Goal: Obtain resource: Download file/media

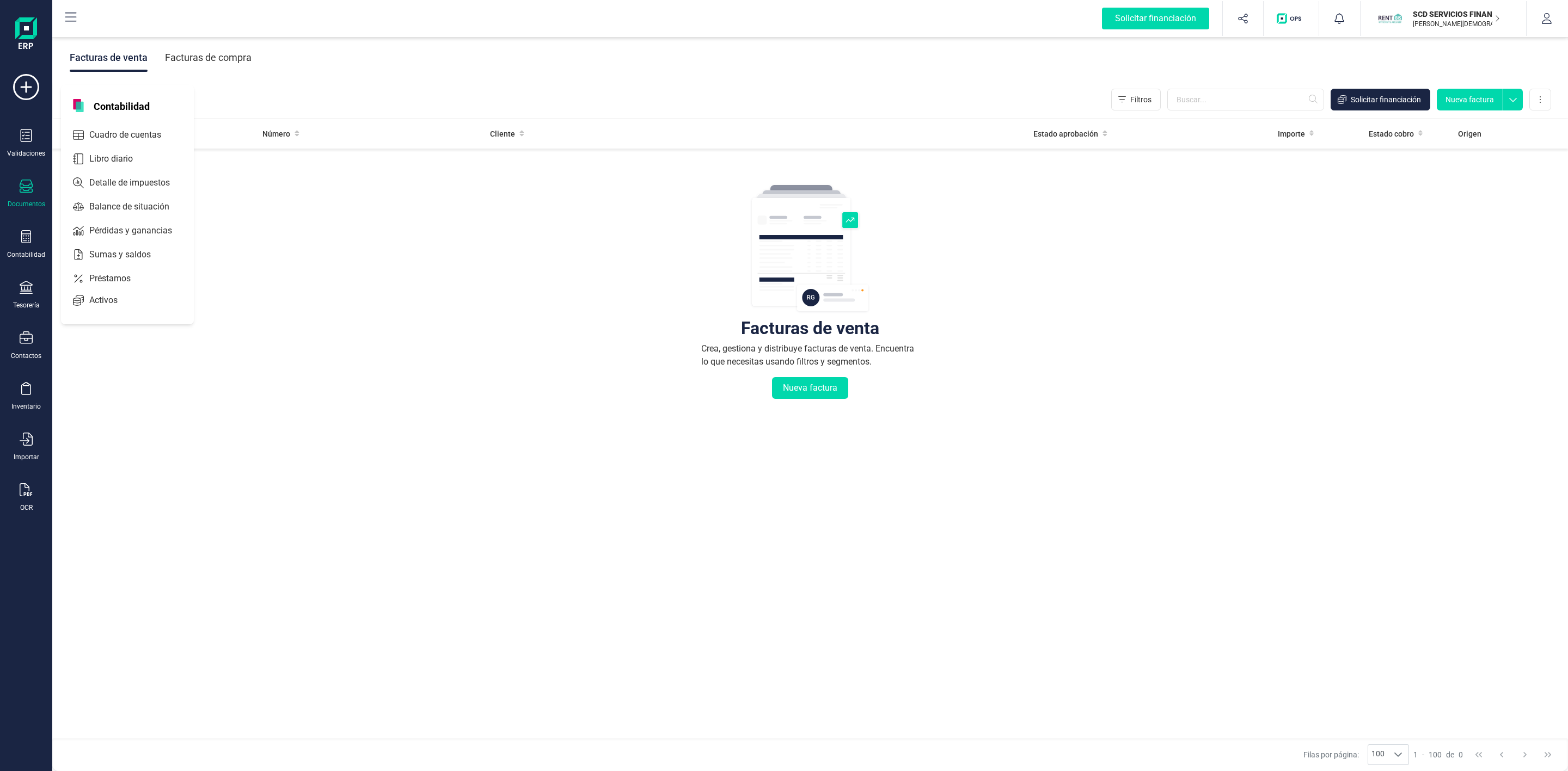
click at [123, 276] on span "Préstamos" at bounding box center [117, 278] width 65 height 13
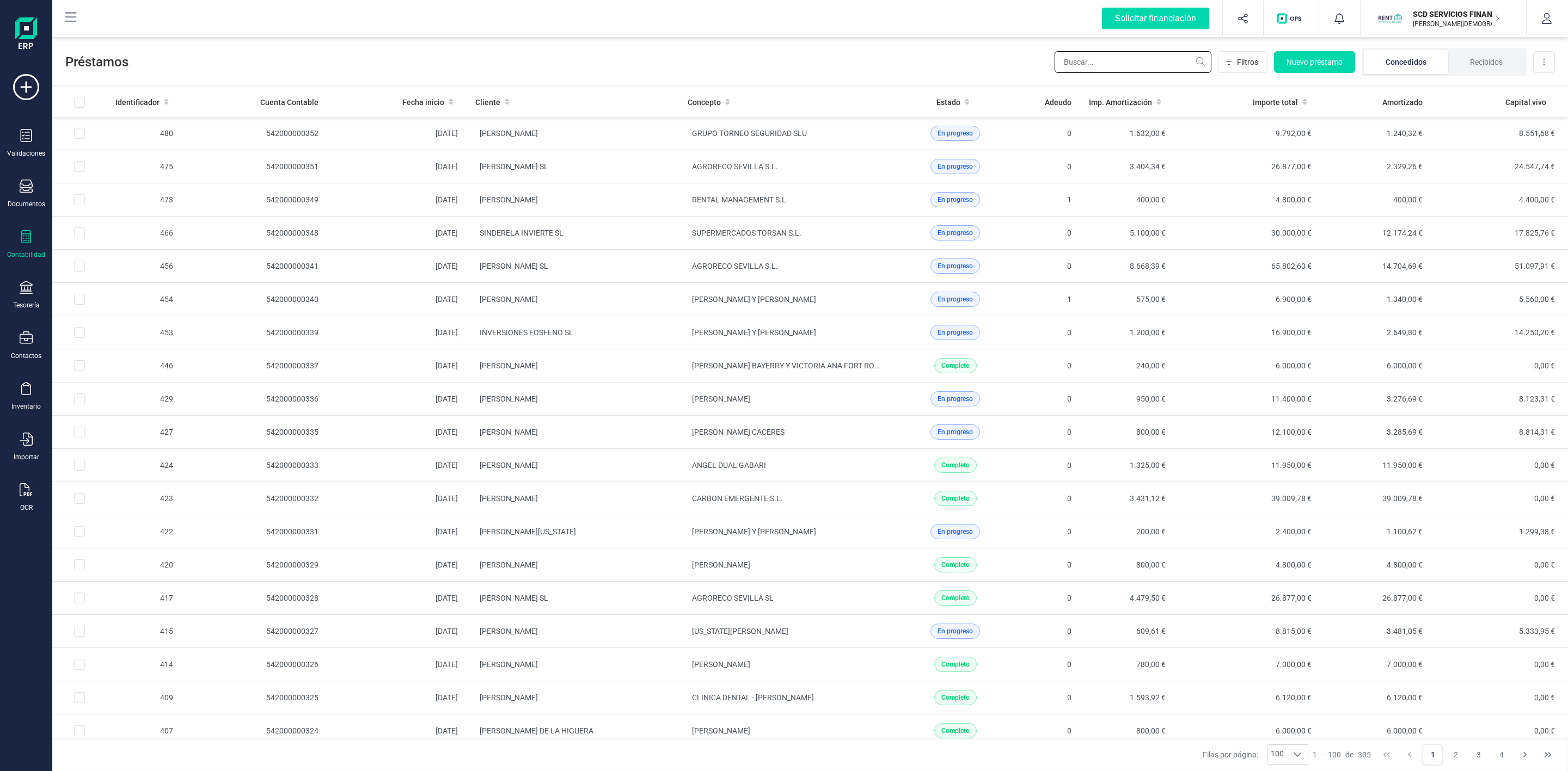
click at [1085, 60] on input "text" at bounding box center [1133, 62] width 157 height 22
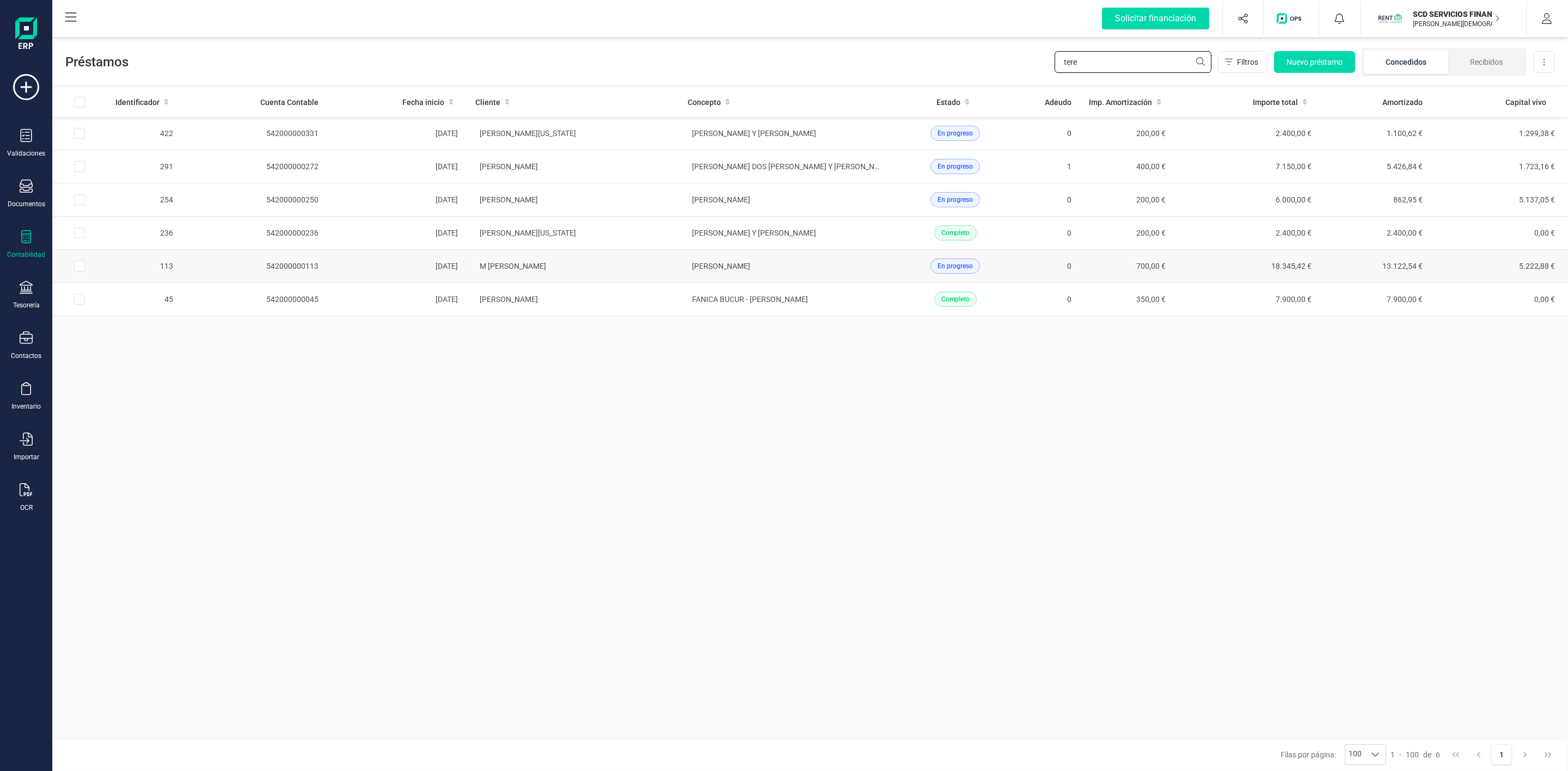
type input "tere"
click at [606, 266] on td "M [PERSON_NAME]" at bounding box center [573, 266] width 213 height 34
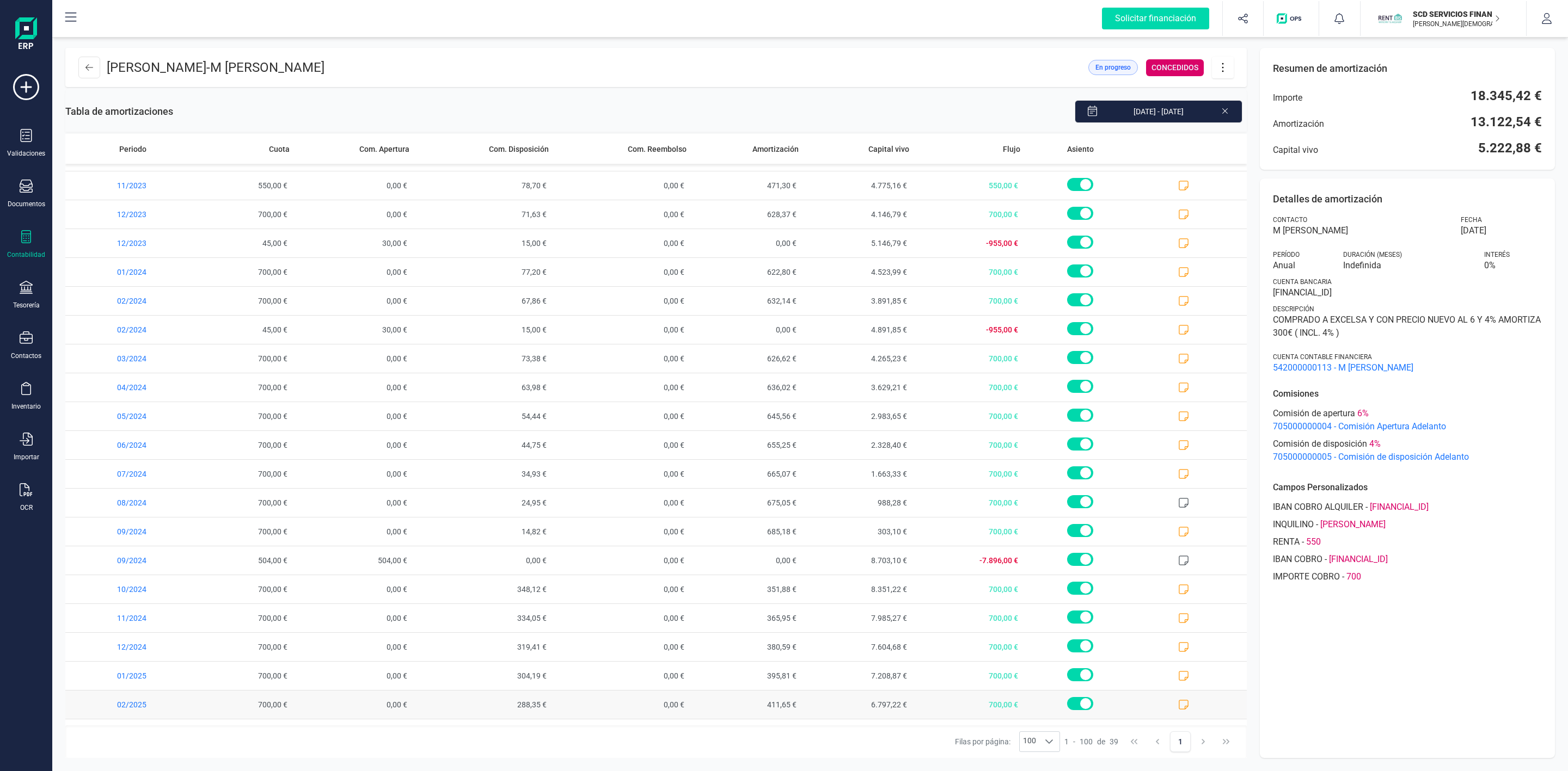
scroll to position [573, 0]
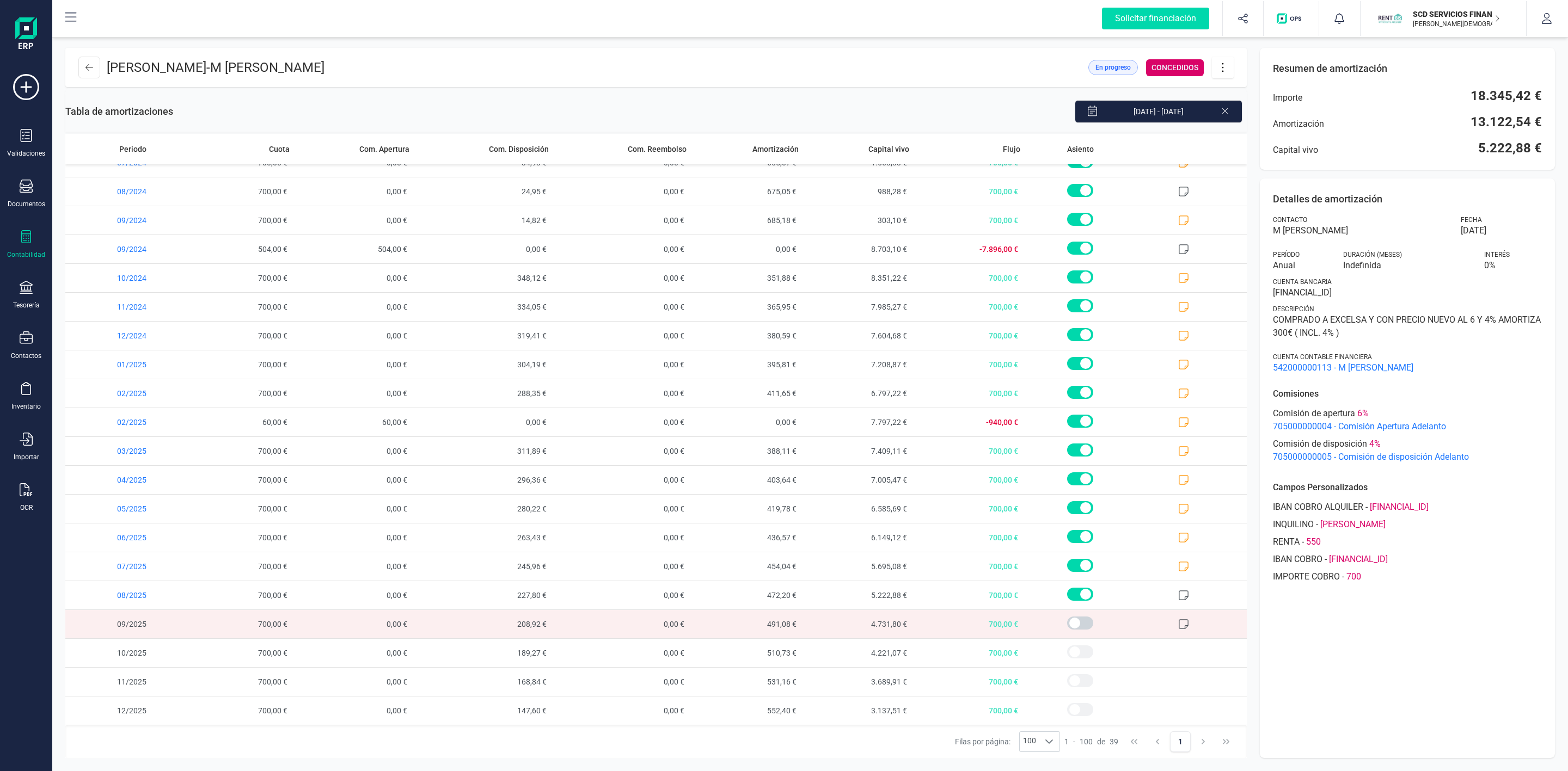
click at [1232, 71] on icon at bounding box center [1222, 68] width 20 height 12
click at [1254, 141] on span "Descargar en PDF" at bounding box center [1284, 144] width 101 height 9
click at [1178, 562] on icon at bounding box center [1183, 566] width 11 height 11
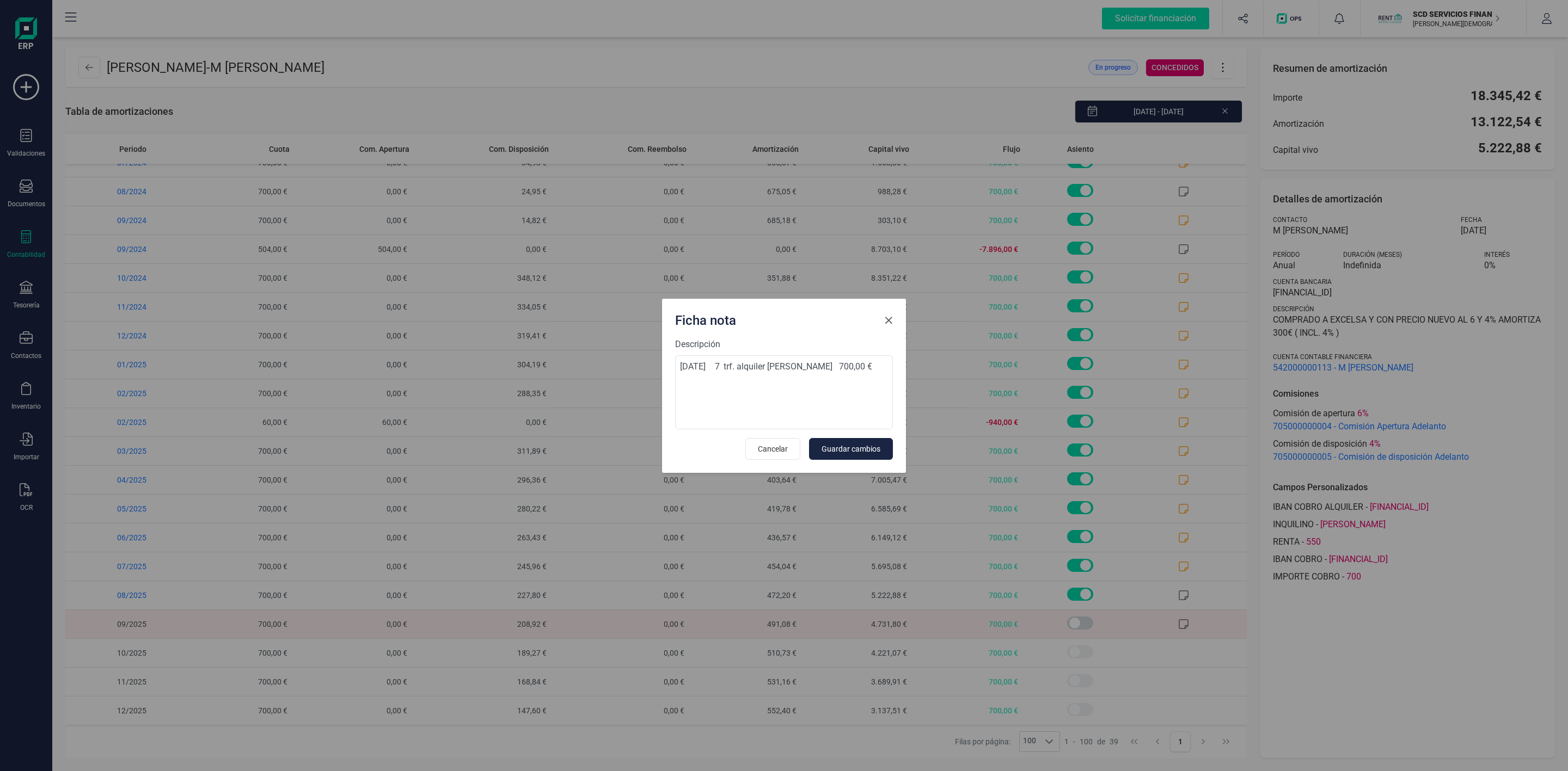
click at [888, 320] on span "Close" at bounding box center [889, 320] width 9 height 9
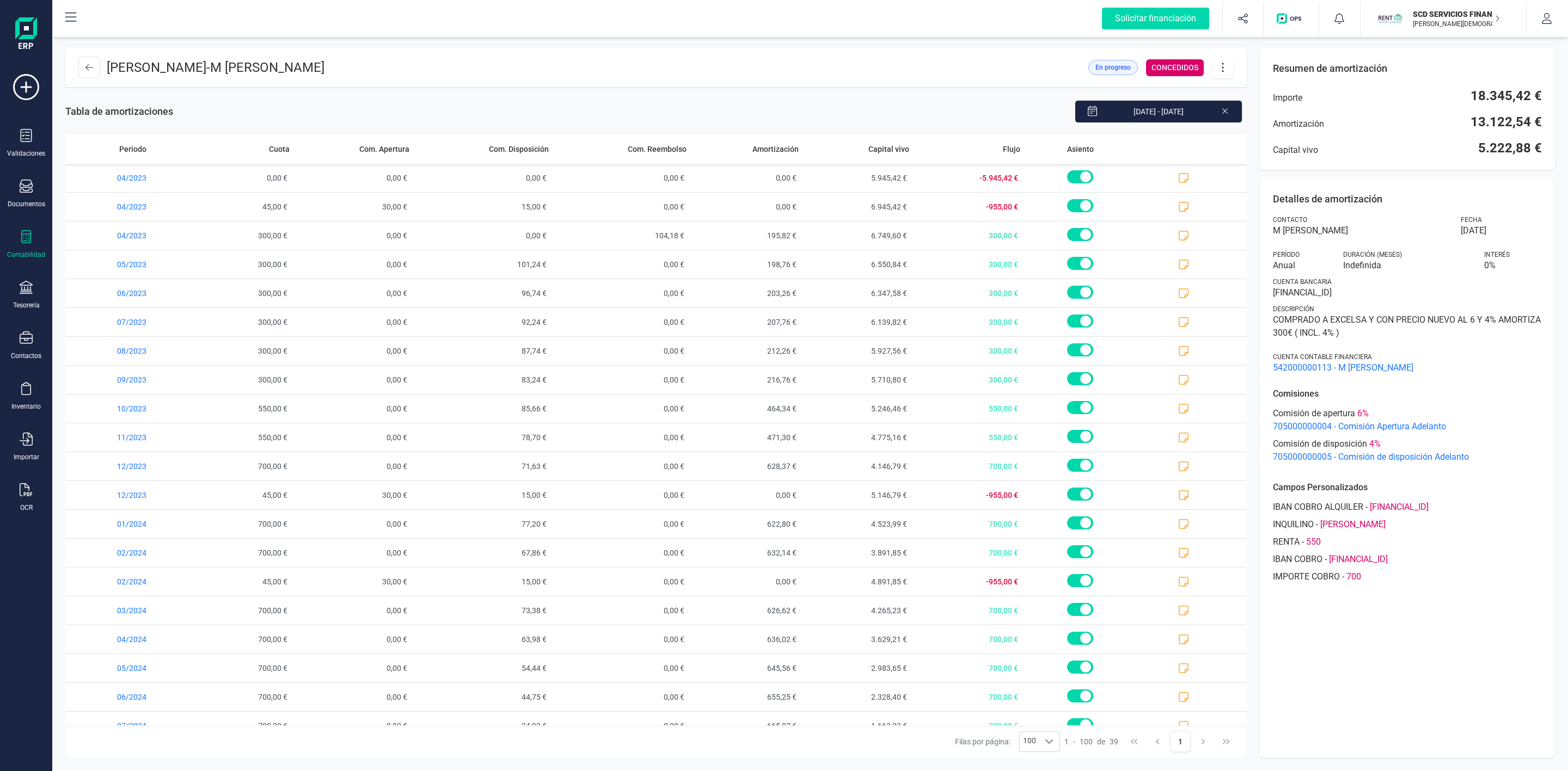
click at [1227, 66] on icon at bounding box center [1222, 68] width 20 height 12
click at [1248, 148] on link "Descargar en PDF" at bounding box center [1277, 144] width 131 height 22
click at [96, 69] on button at bounding box center [89, 67] width 22 height 22
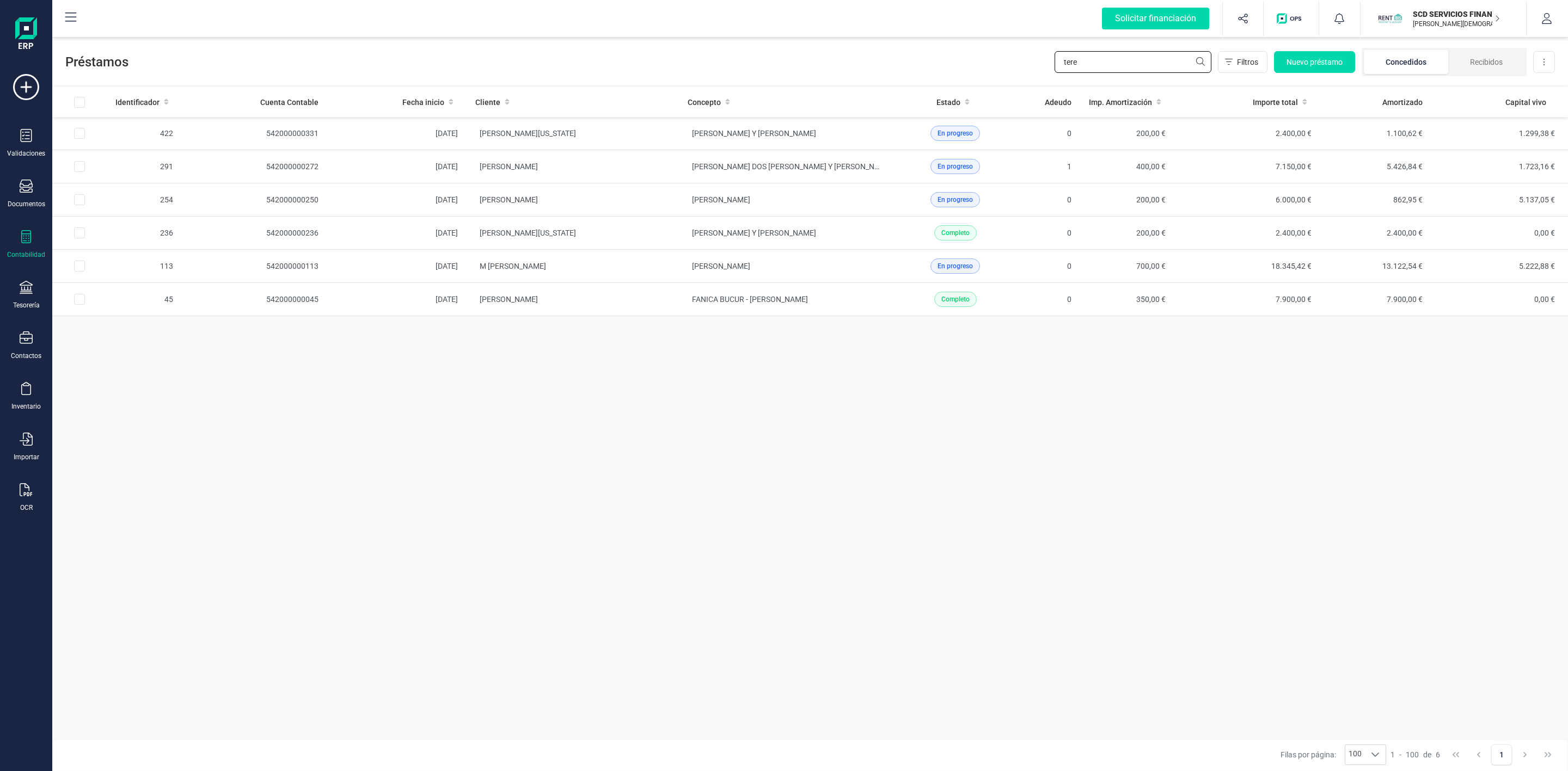
drag, startPoint x: 1049, startPoint y: 64, endPoint x: 913, endPoint y: 80, distance: 136.9
click at [920, 80] on div "Préstamos tere Filtros Nuevo préstamo Concedidos Recibidos Descargar Excel" at bounding box center [810, 59] width 1516 height 50
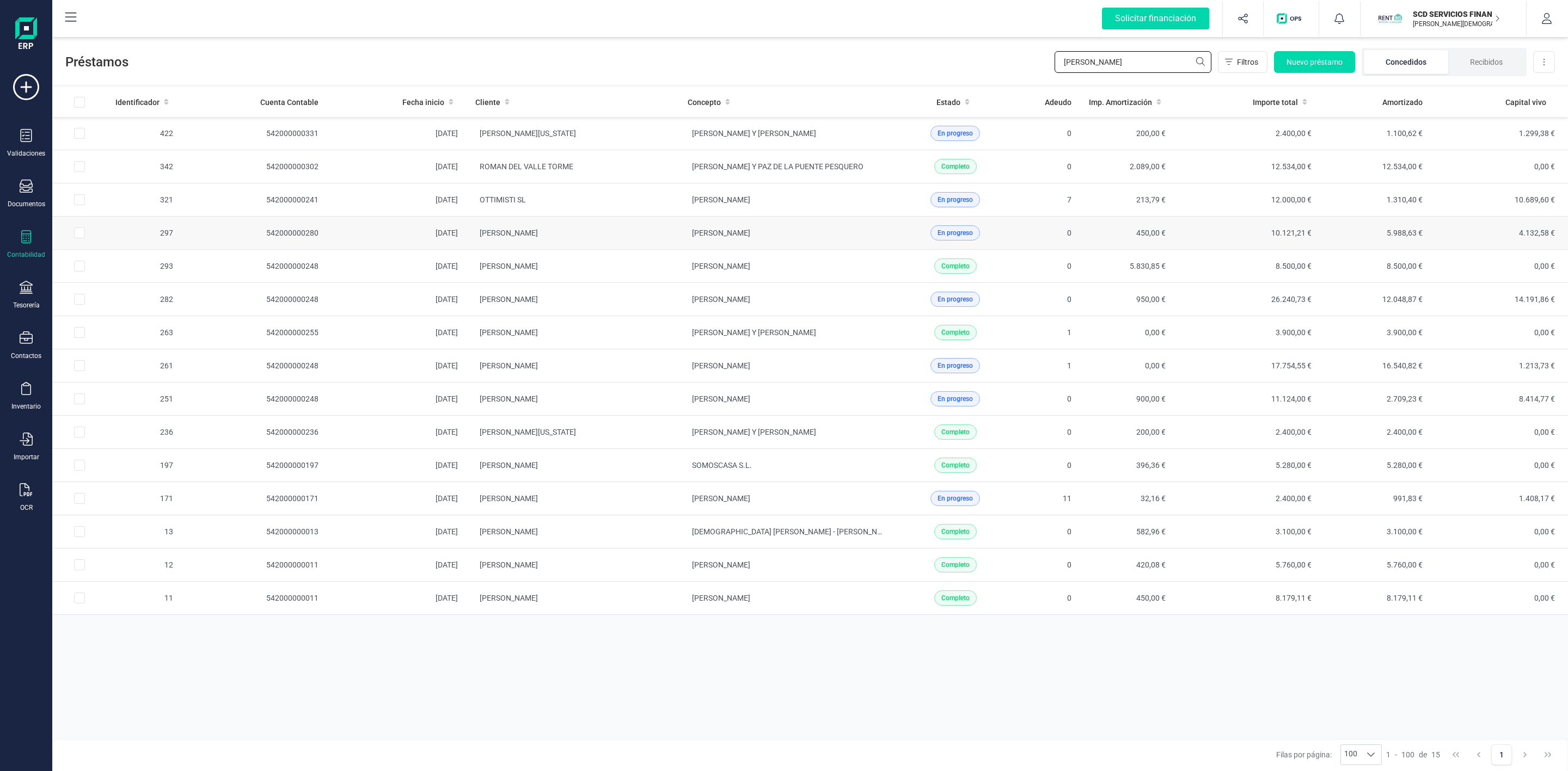
type input "[PERSON_NAME]"
click at [673, 236] on td "[PERSON_NAME]" at bounding box center [573, 234] width 213 height 34
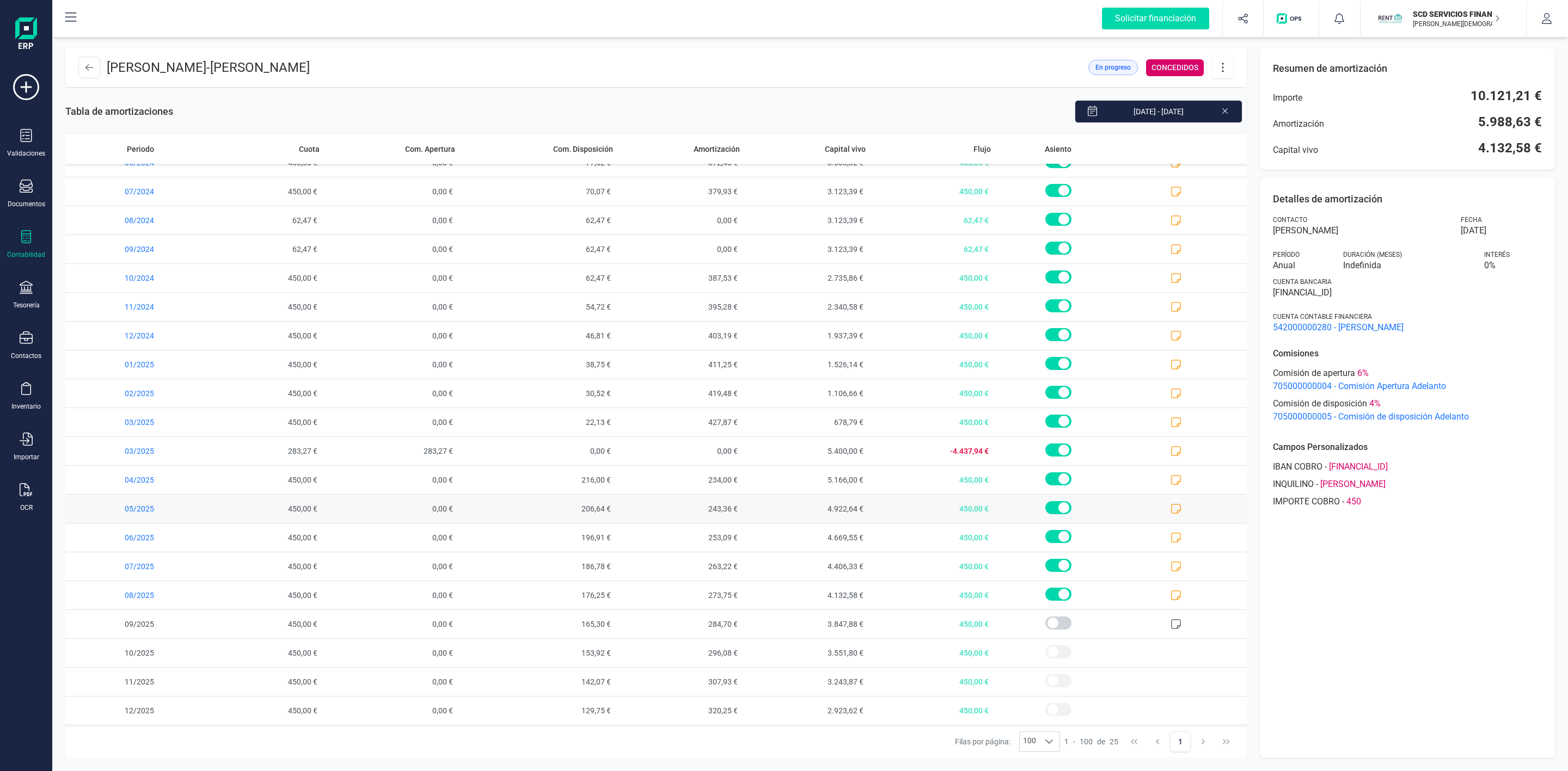
scroll to position [166, 0]
click at [1170, 595] on icon at bounding box center [1175, 595] width 11 height 11
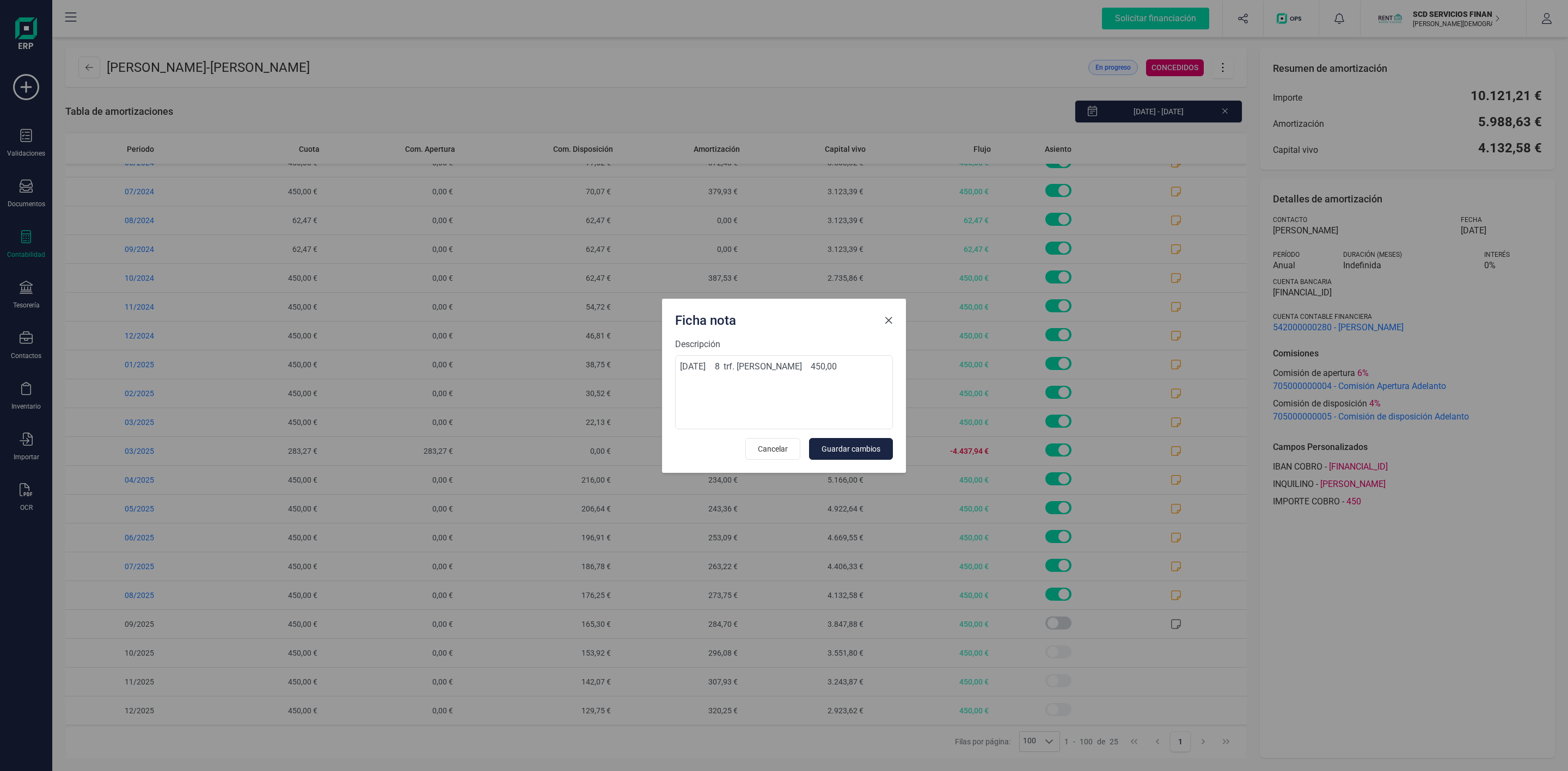
click at [885, 318] on span "Close" at bounding box center [889, 320] width 9 height 9
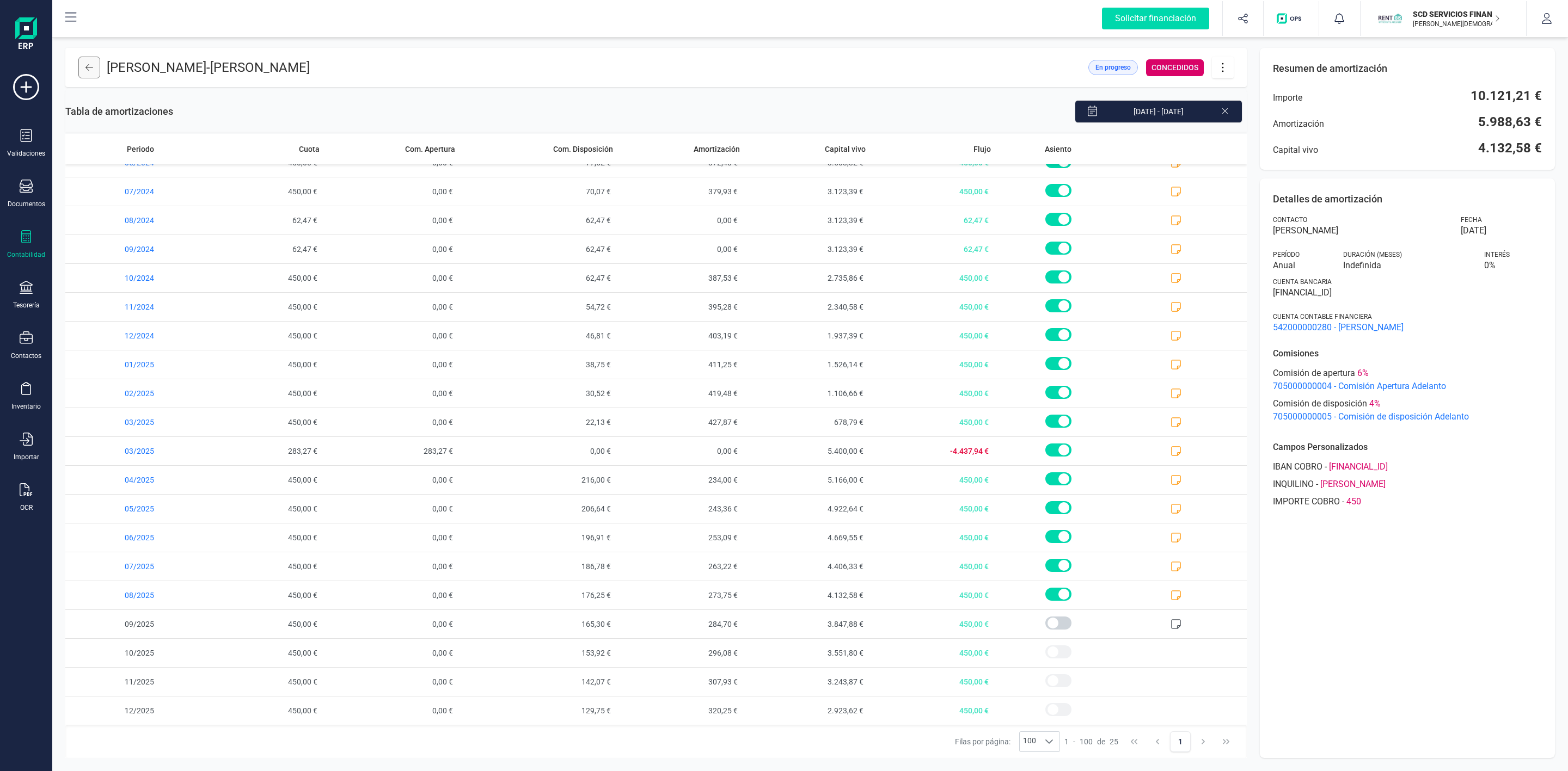
click at [92, 64] on icon at bounding box center [89, 68] width 8 height 9
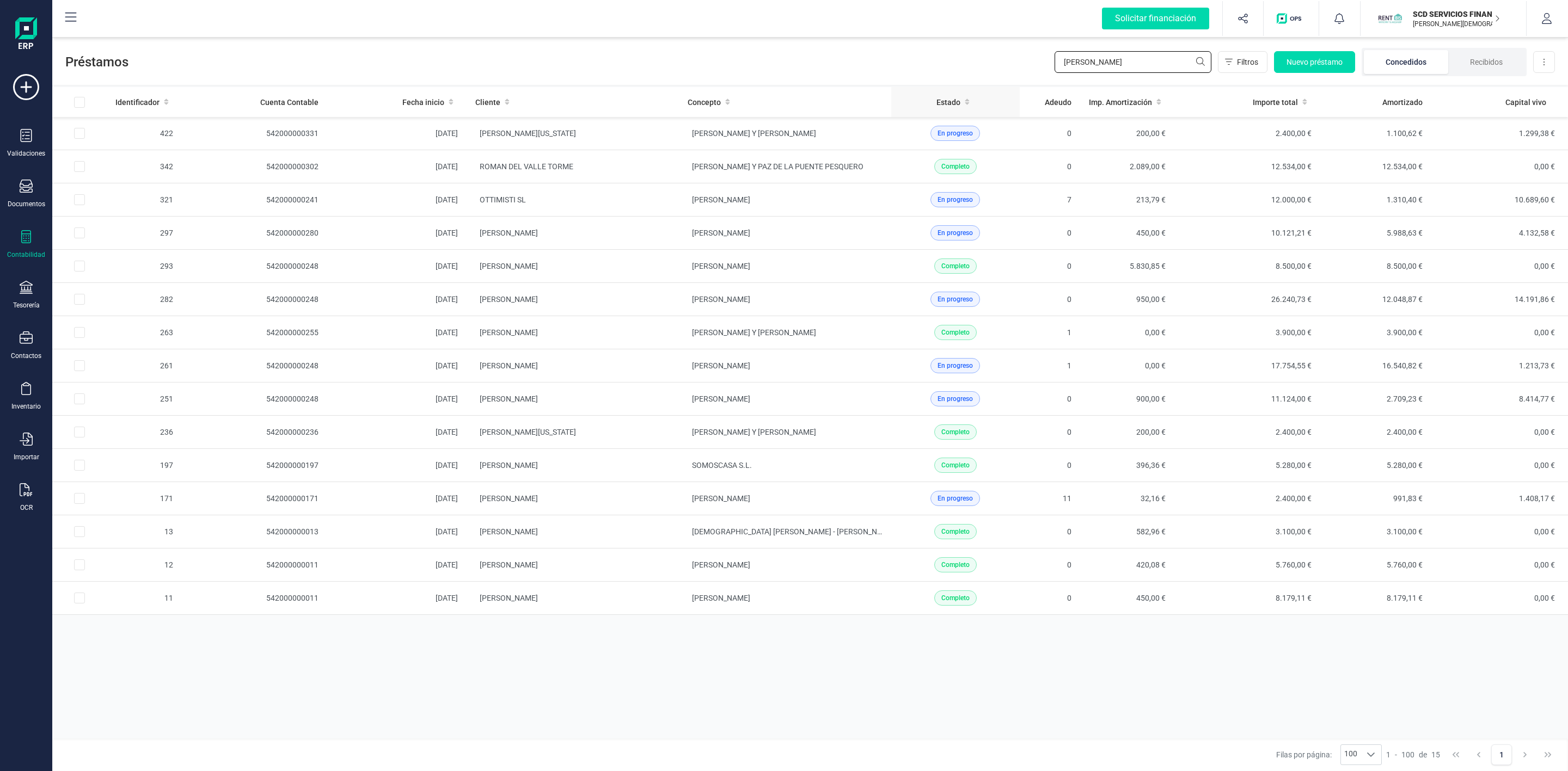
drag, startPoint x: 1101, startPoint y: 53, endPoint x: 956, endPoint y: 93, distance: 150.4
click at [957, 93] on div "Préstamos [PERSON_NAME] Nuevo préstamo Concedidos Recibidos Descargar Excel Ide…" at bounding box center [810, 402] width 1516 height 737
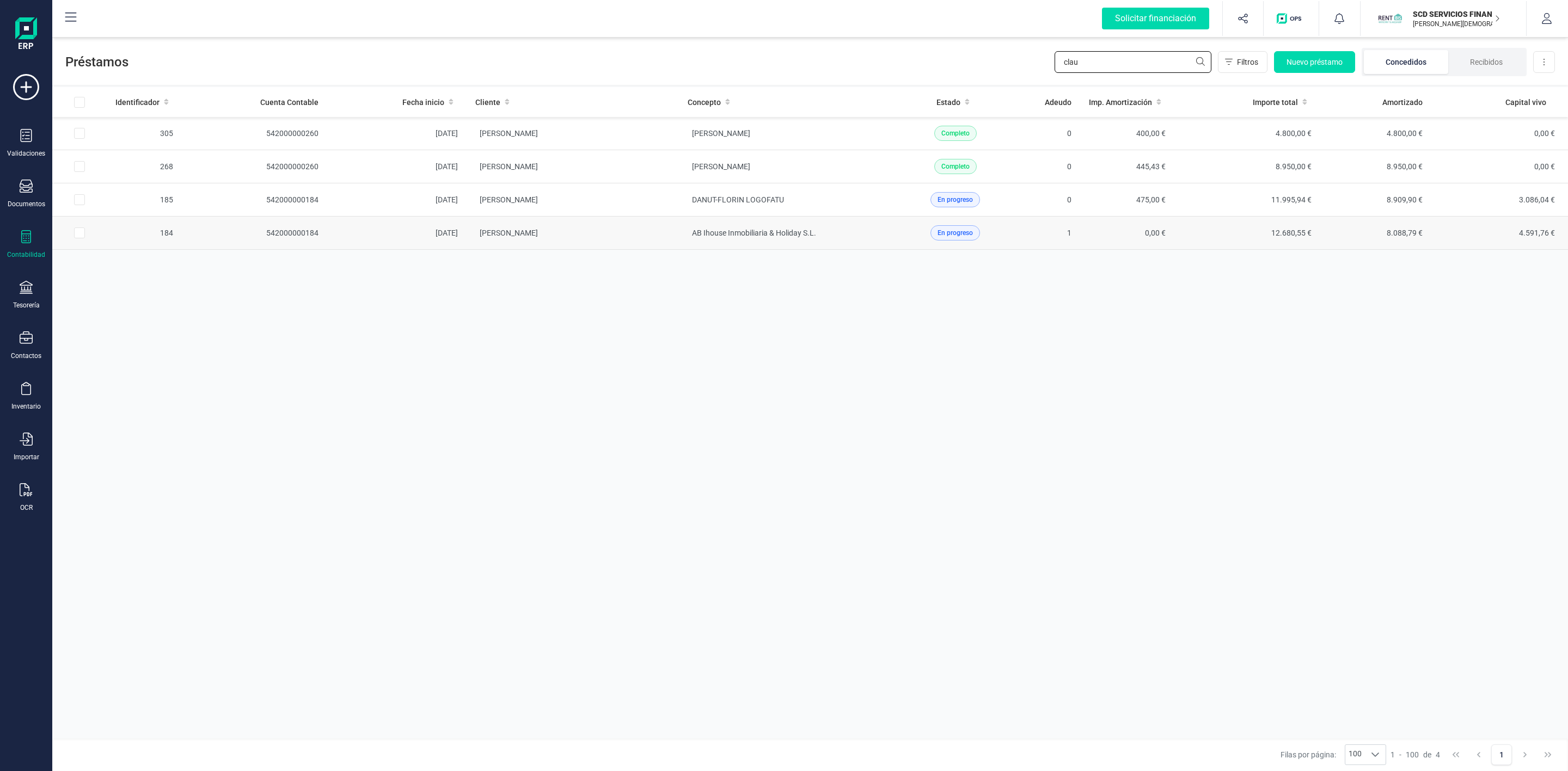
type input "clau"
click at [663, 247] on td "[PERSON_NAME]" at bounding box center [573, 234] width 213 height 34
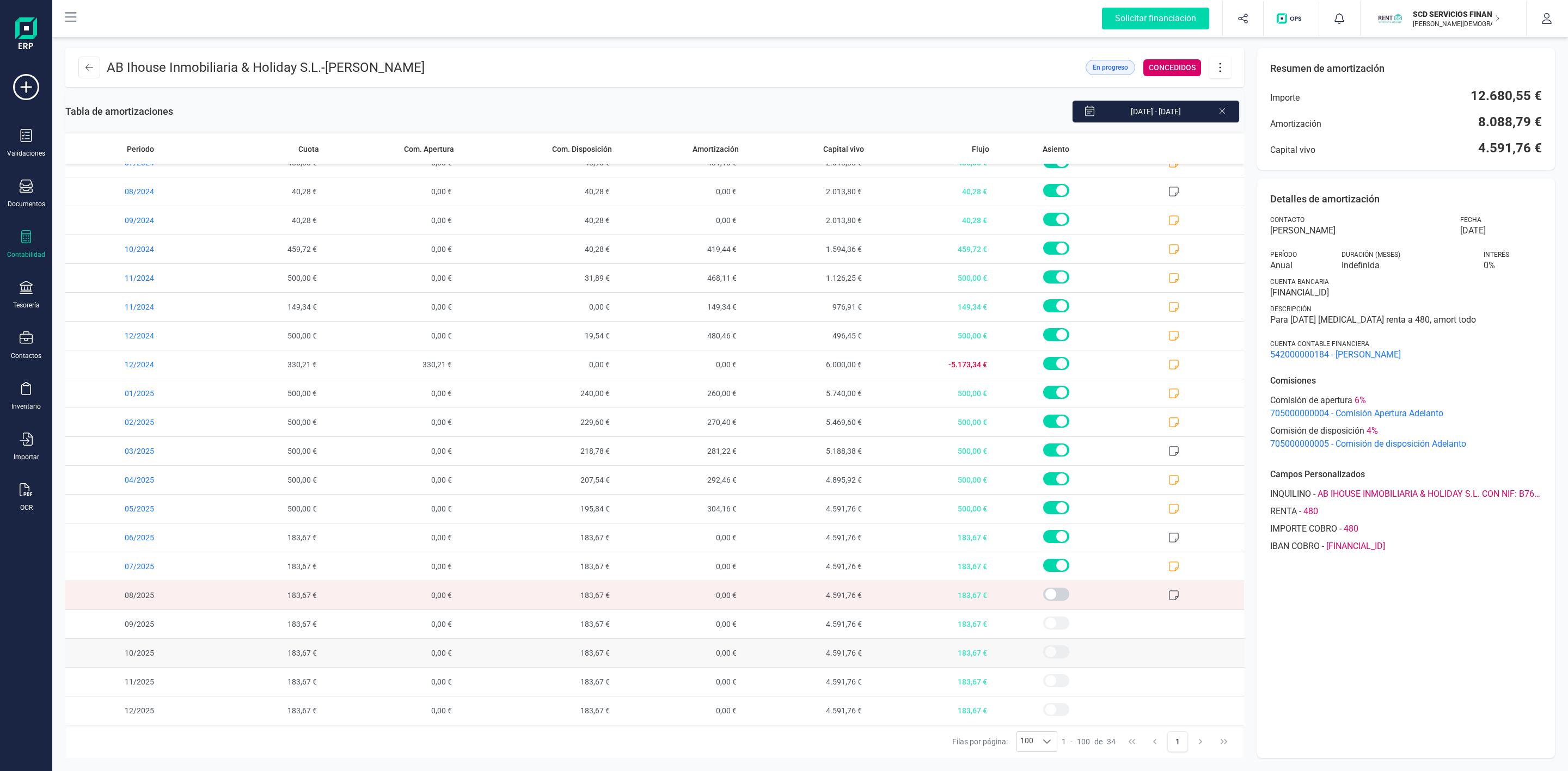
scroll to position [428, 0]
click at [94, 69] on button at bounding box center [89, 67] width 22 height 22
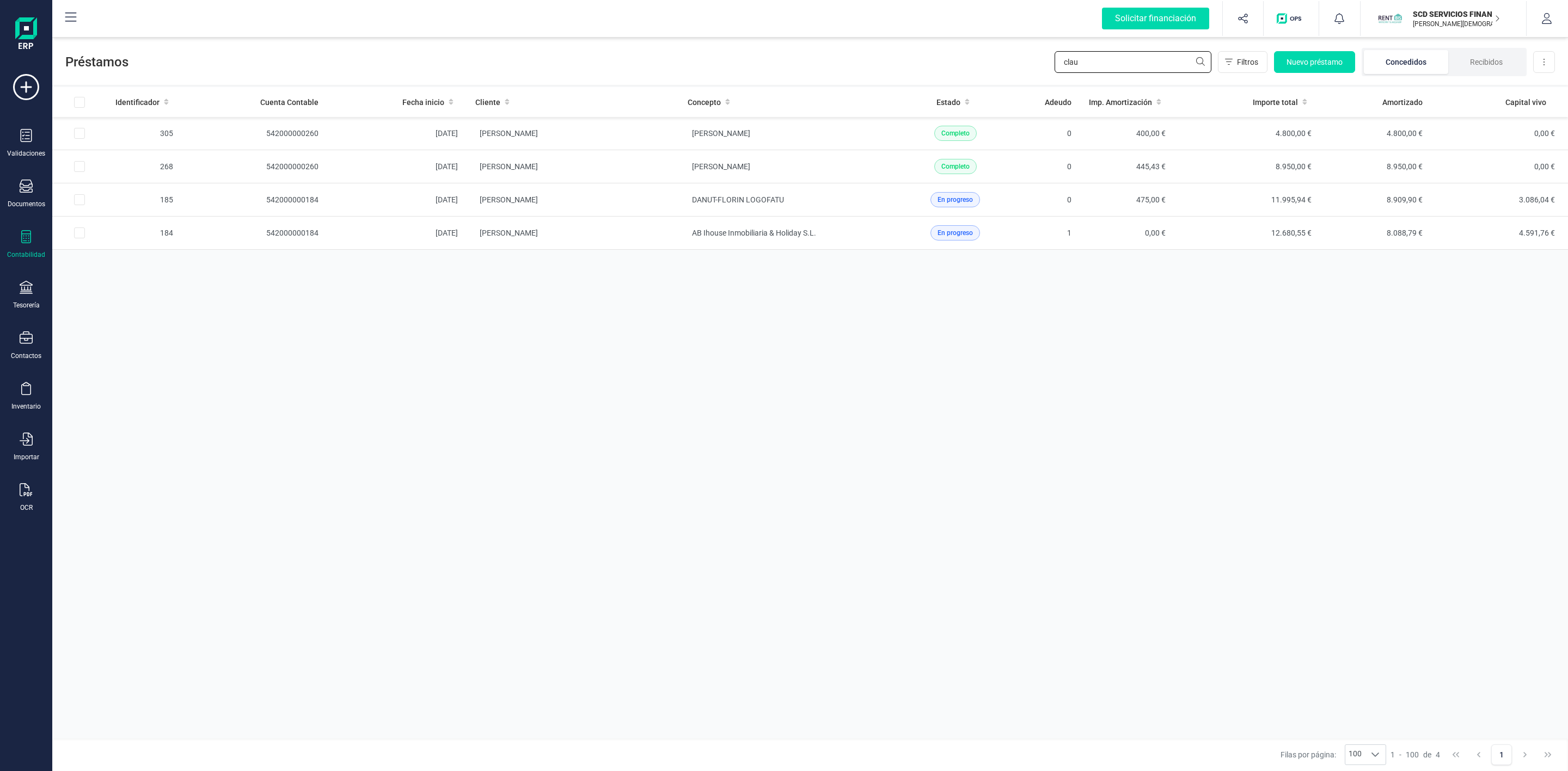
drag, startPoint x: 1095, startPoint y: 64, endPoint x: 962, endPoint y: 64, distance: 133.0
click at [977, 71] on div "Préstamos clau Filtros Nuevo préstamo Concedidos Recibidos Descargar Excel" at bounding box center [810, 59] width 1516 height 50
type input "rosario"
click at [652, 137] on td "[PERSON_NAME]" at bounding box center [573, 134] width 213 height 34
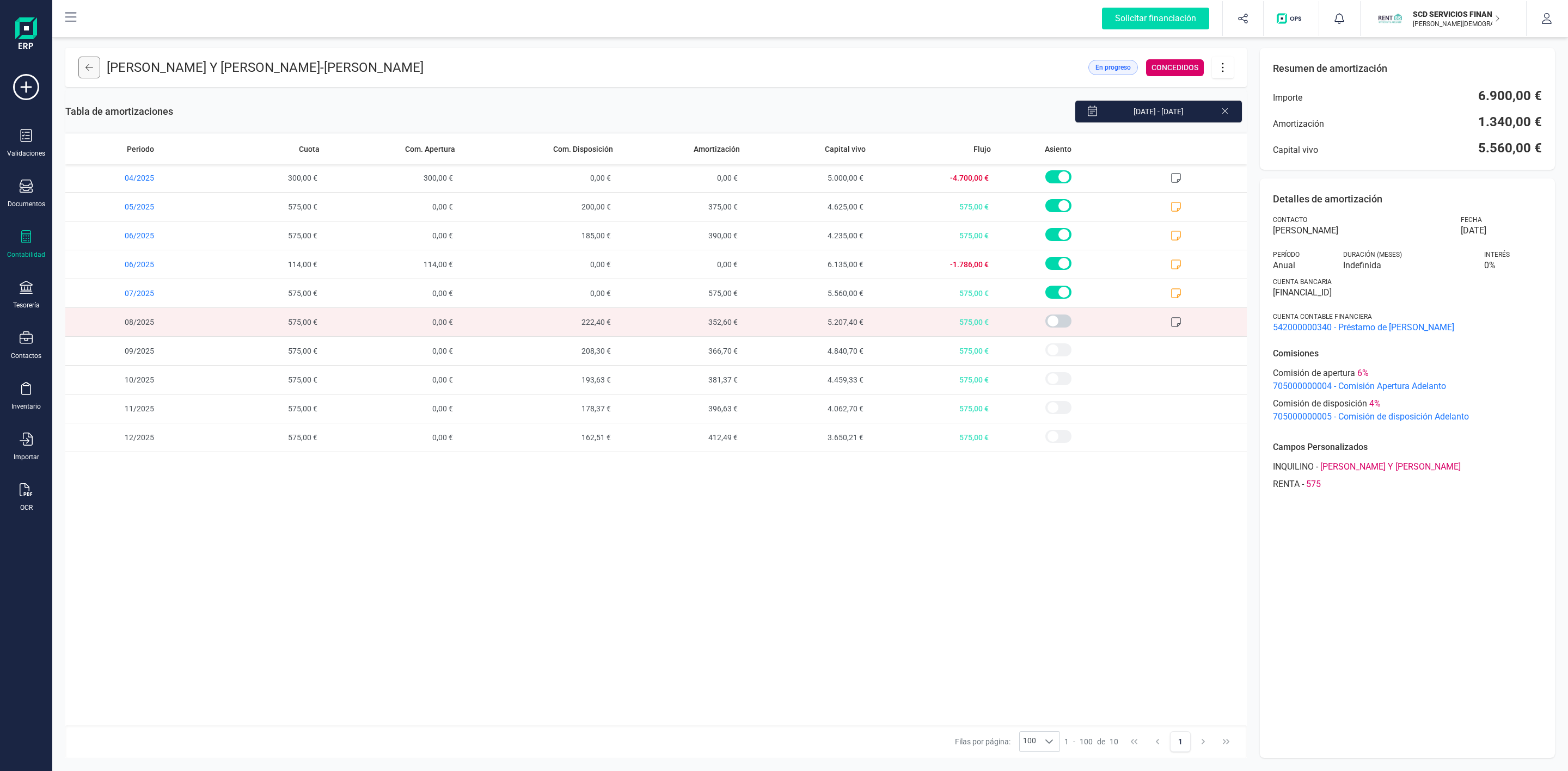
click at [84, 62] on button at bounding box center [89, 67] width 22 height 22
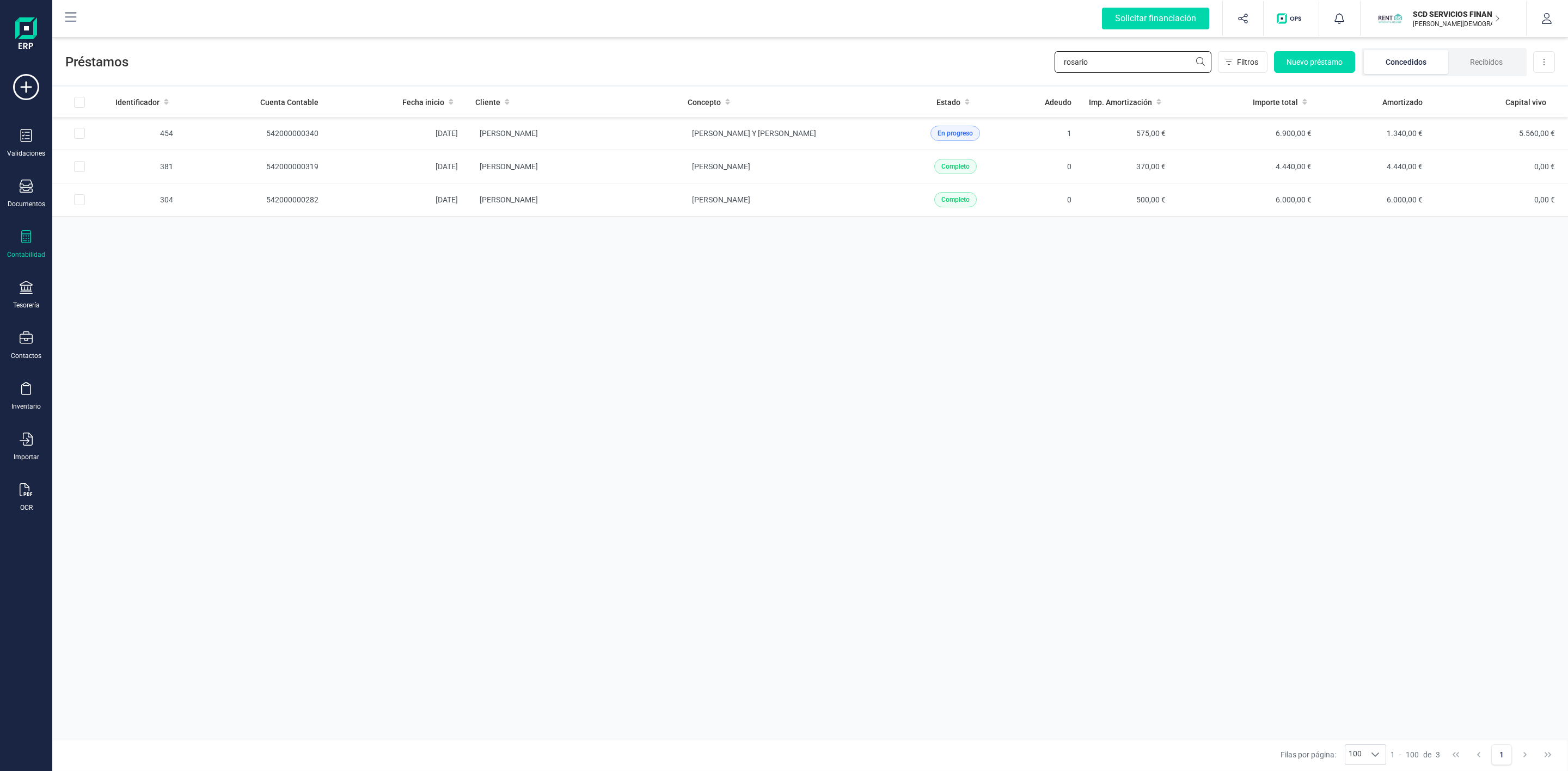
drag, startPoint x: 1095, startPoint y: 56, endPoint x: 991, endPoint y: 62, distance: 104.2
click at [993, 63] on div "Préstamos rosario Filtros Nuevo préstamo Concedidos Recibidos Descargar Excel" at bounding box center [810, 59] width 1516 height 50
type input "fernando la"
click at [642, 204] on td "[PERSON_NAME]" at bounding box center [573, 200] width 213 height 34
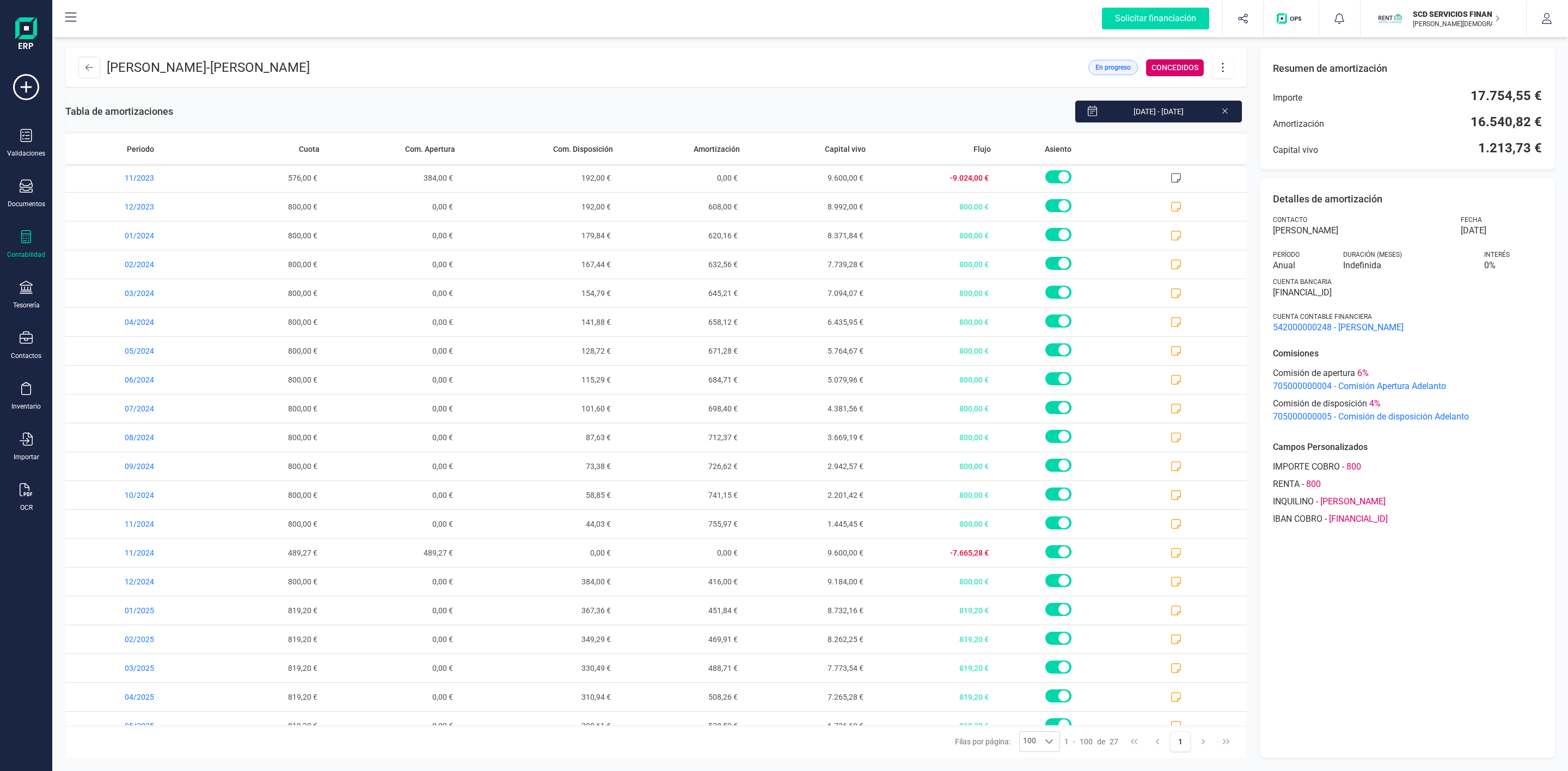
click at [1222, 69] on icon at bounding box center [1222, 68] width 20 height 12
click at [1244, 147] on span "Descargar en PDF" at bounding box center [1284, 144] width 101 height 9
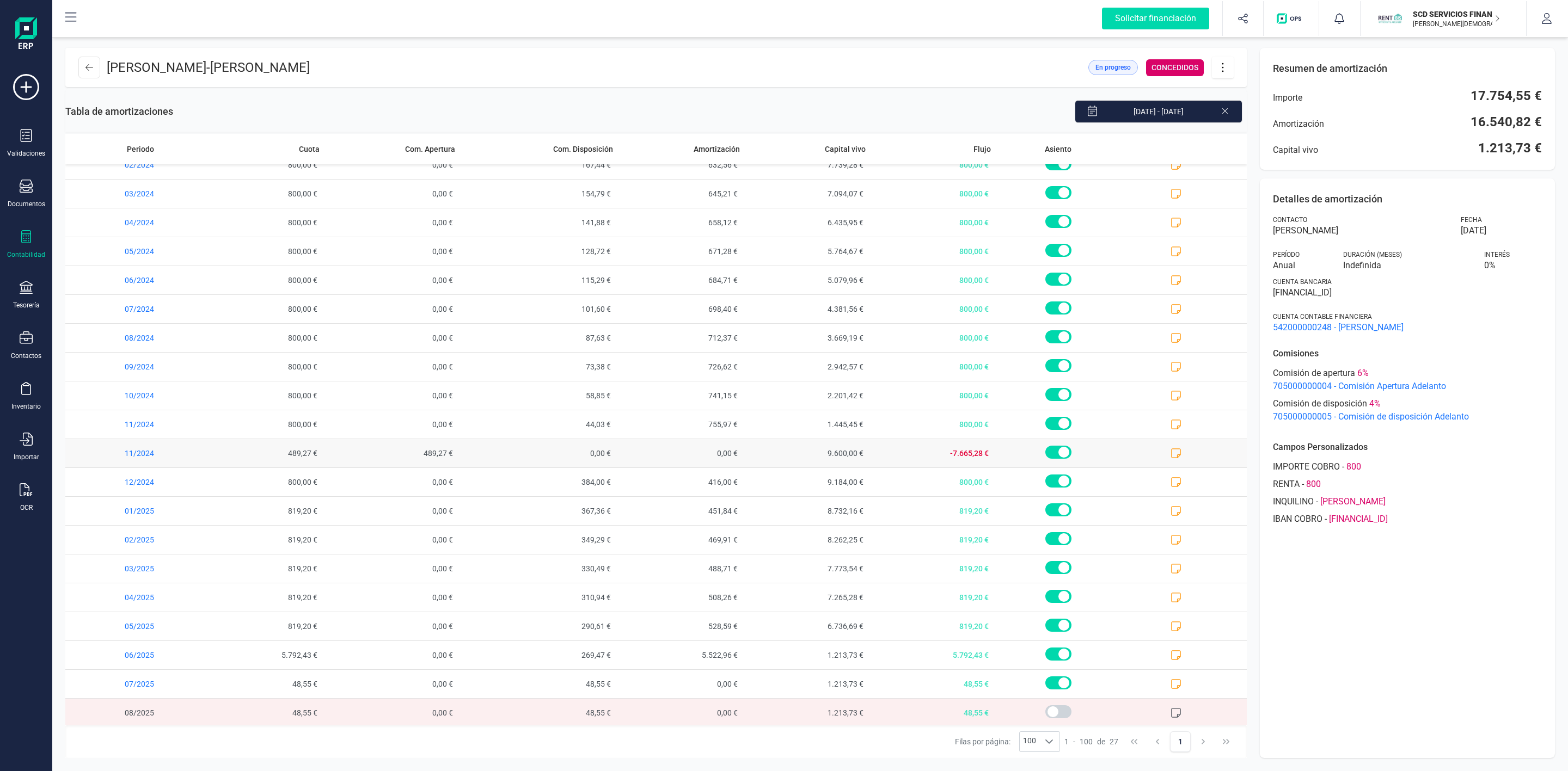
scroll to position [224, 0]
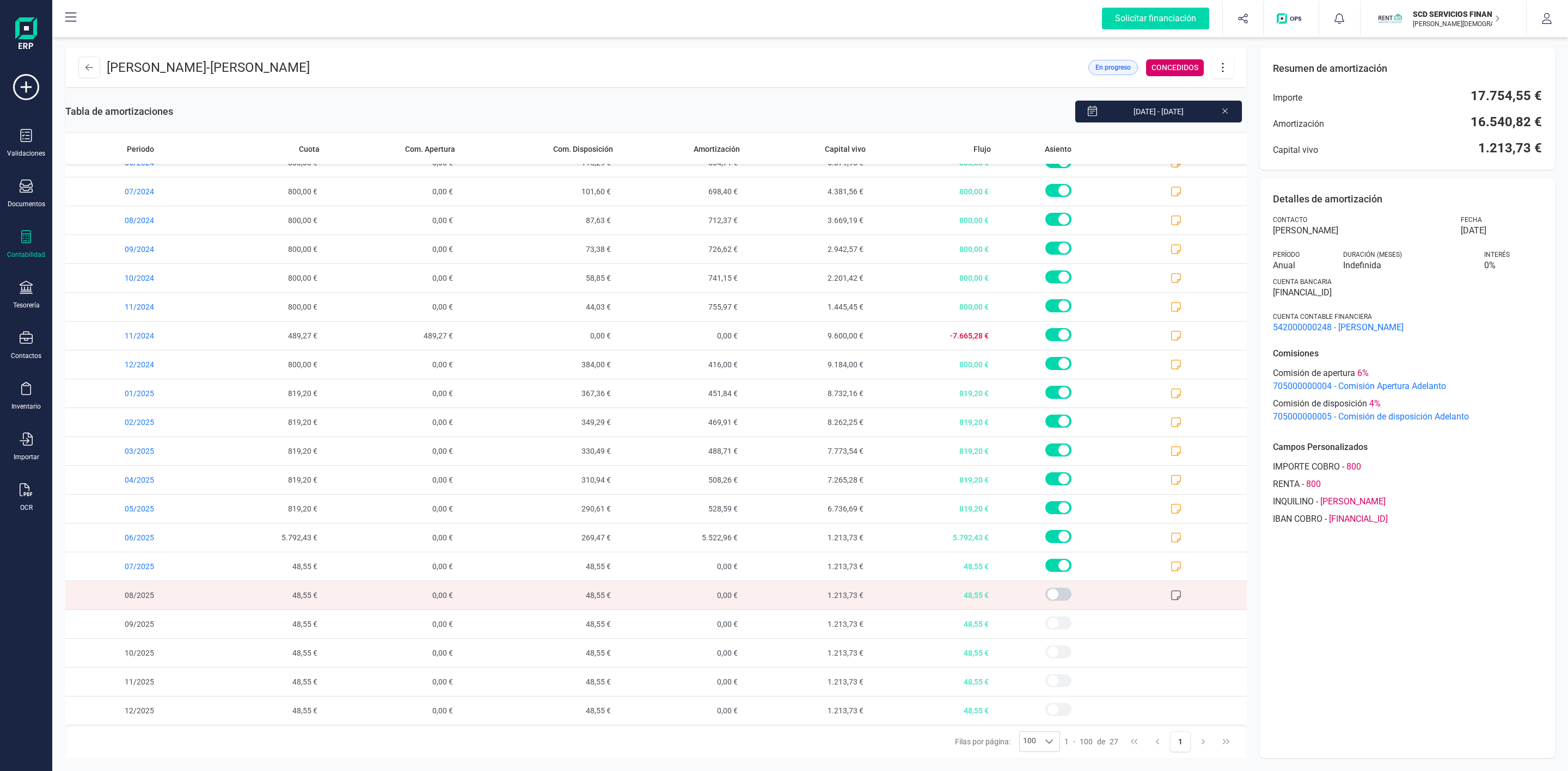
click at [583, 599] on span "48,55 €" at bounding box center [539, 595] width 159 height 28
click at [90, 67] on icon at bounding box center [89, 68] width 8 height 9
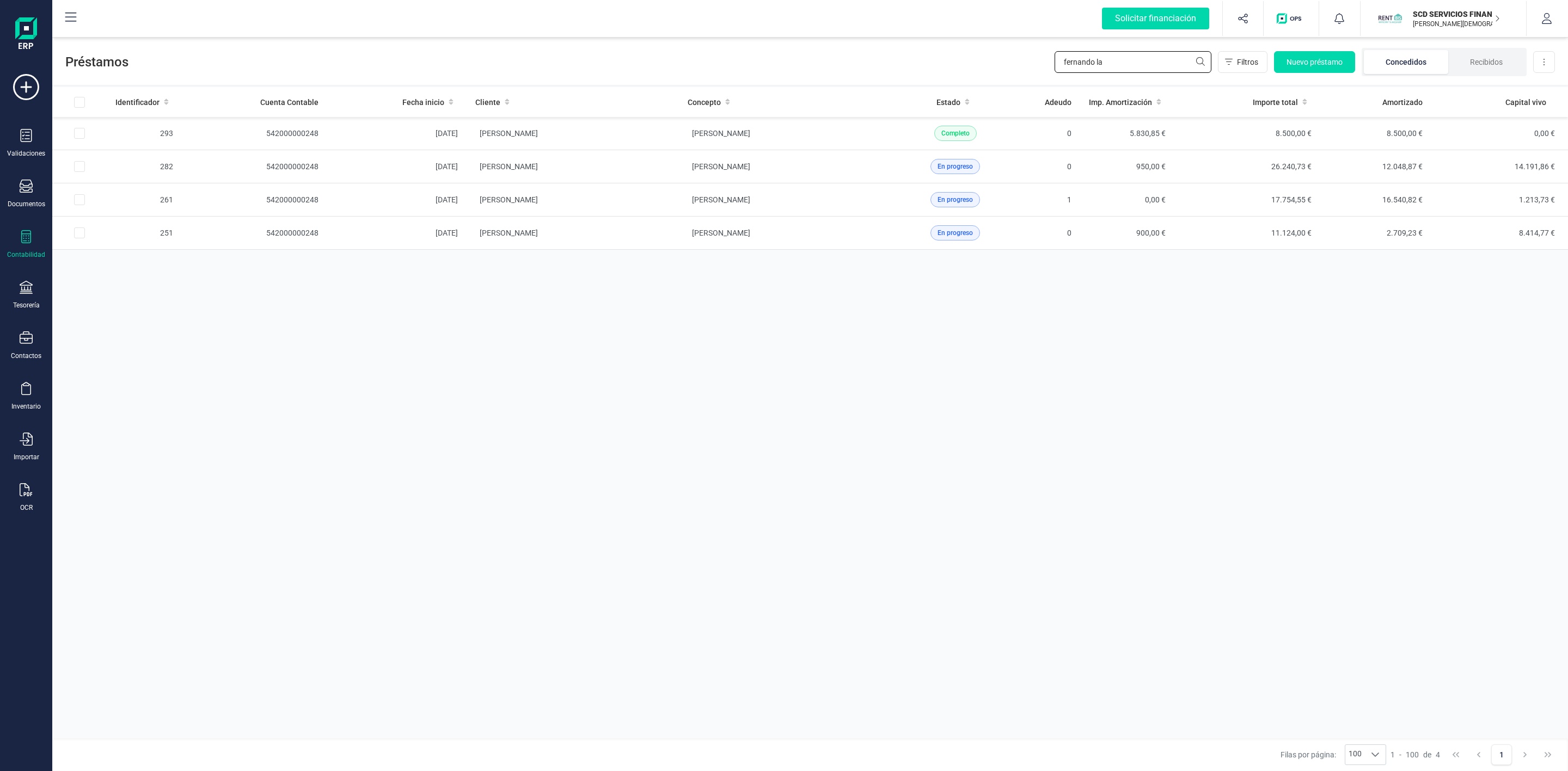
drag, startPoint x: 1144, startPoint y: 54, endPoint x: 954, endPoint y: 48, distance: 190.1
click at [967, 49] on div "Préstamos fernando la Filtros Nuevo préstamo Concedidos Recibidos Descargar Exc…" at bounding box center [810, 59] width 1516 height 50
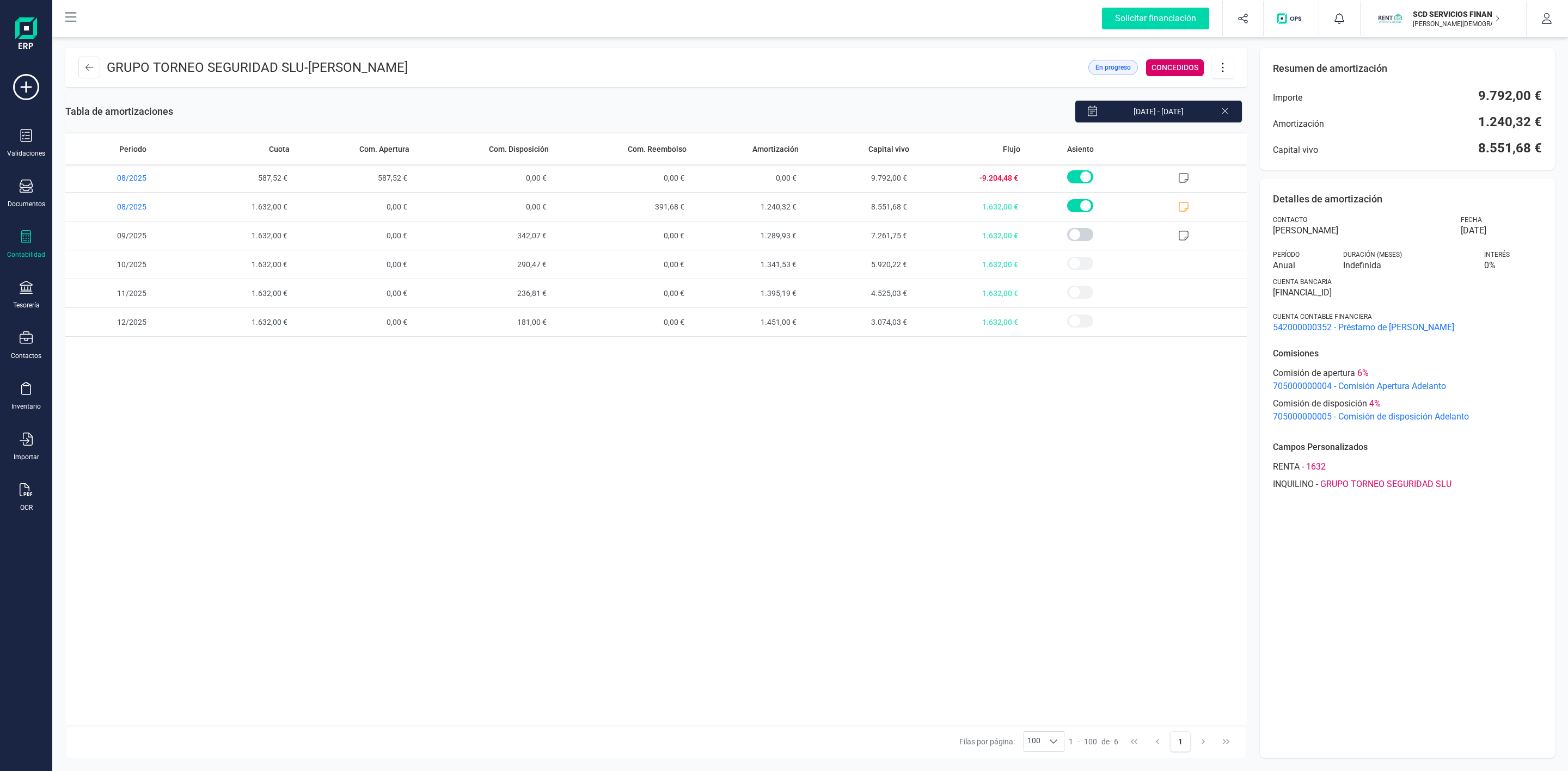
drag, startPoint x: 314, startPoint y: 66, endPoint x: 595, endPoint y: 80, distance: 281.3
click at [595, 80] on header "GRUPO TORNEO SEGURIDAD SLU - CARLOS MARTINEZ CASTRILLO En progreso CONCEDIDOS" at bounding box center [656, 67] width 1182 height 39
copy span "[PERSON_NAME]"
click at [88, 66] on icon at bounding box center [89, 68] width 8 height 9
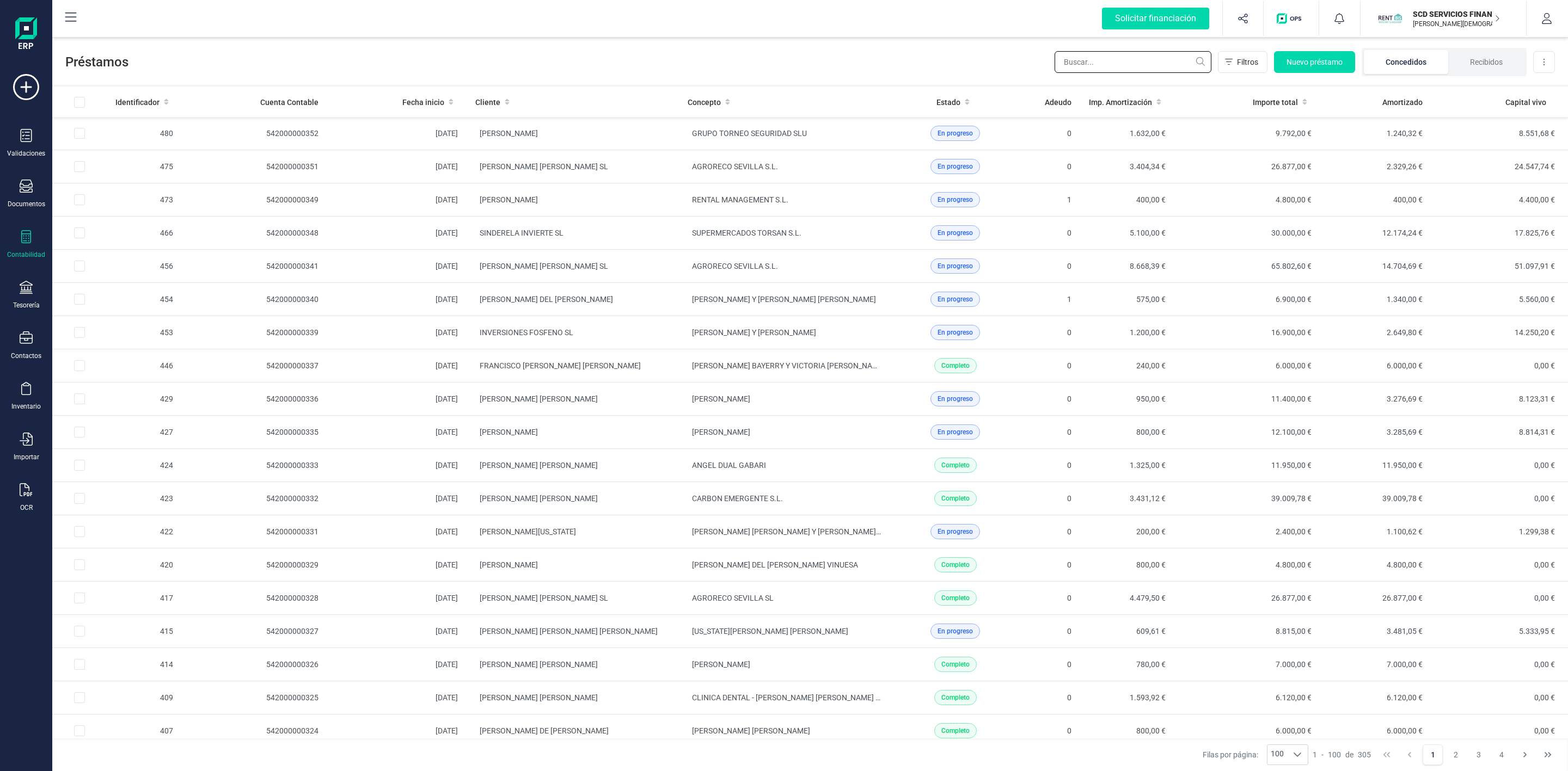
click at [1109, 57] on input "text" at bounding box center [1133, 62] width 157 height 22
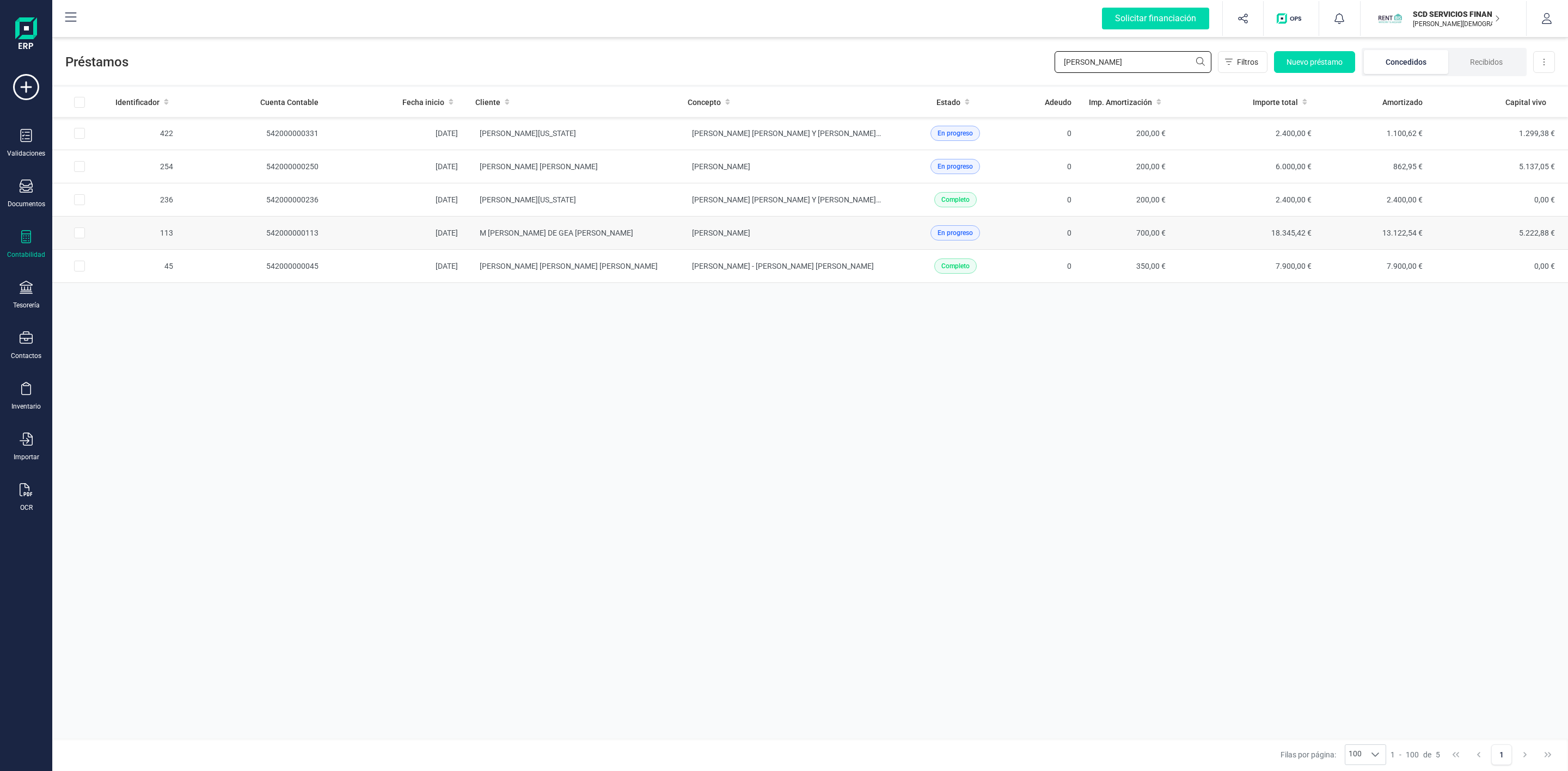
type input "teresa"
click at [616, 234] on td "M [PERSON_NAME]" at bounding box center [573, 234] width 213 height 34
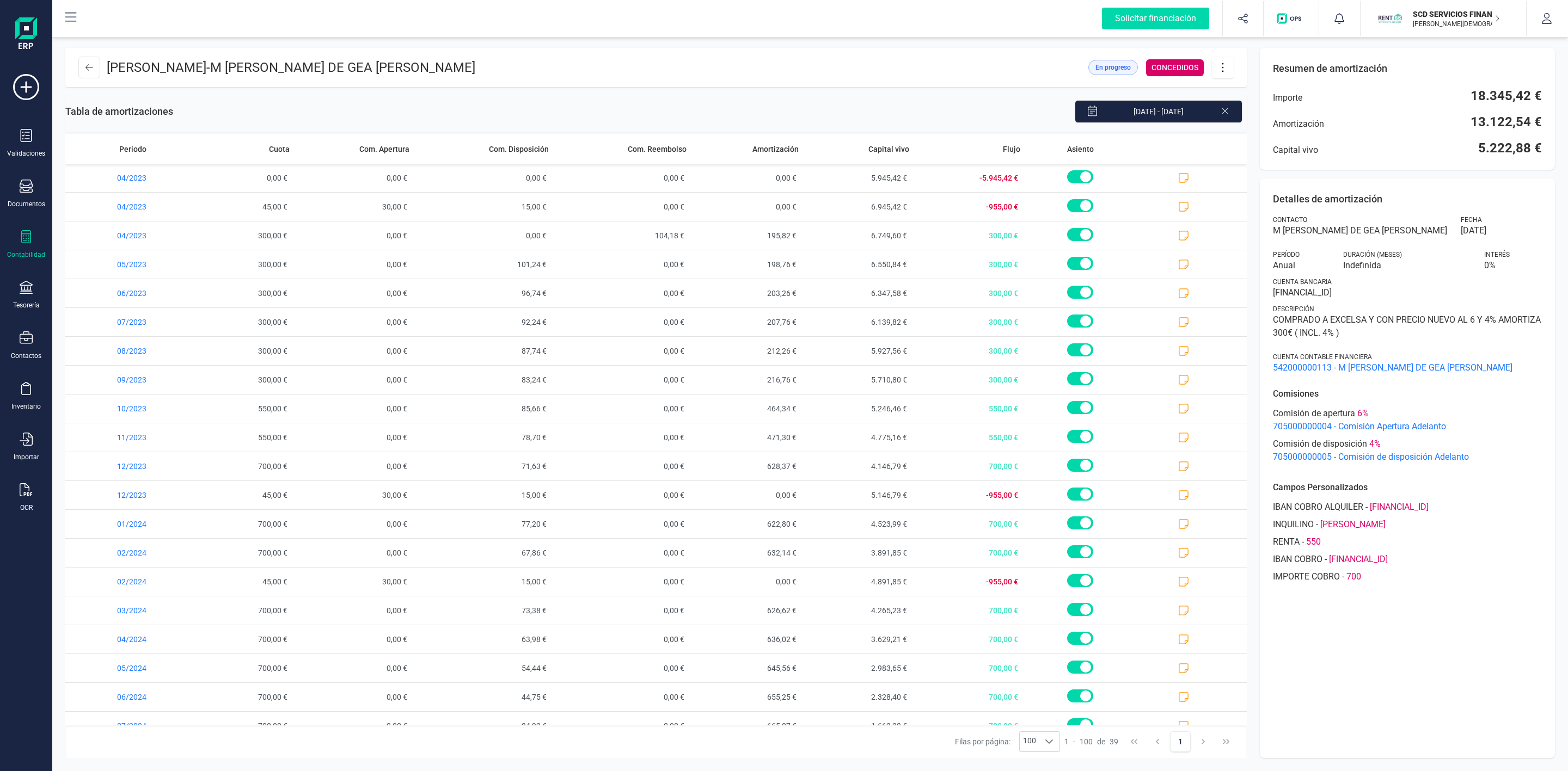
click at [1220, 71] on icon at bounding box center [1222, 68] width 20 height 12
click at [1249, 143] on span "Descargar en PDF" at bounding box center [1284, 144] width 101 height 9
